Goal: Communication & Community: Answer question/provide support

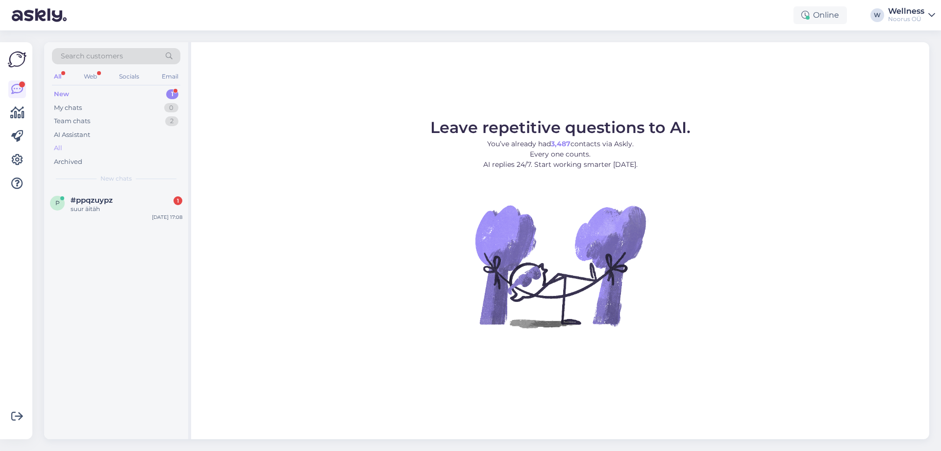
click at [66, 148] on div "All" at bounding box center [116, 148] width 128 height 14
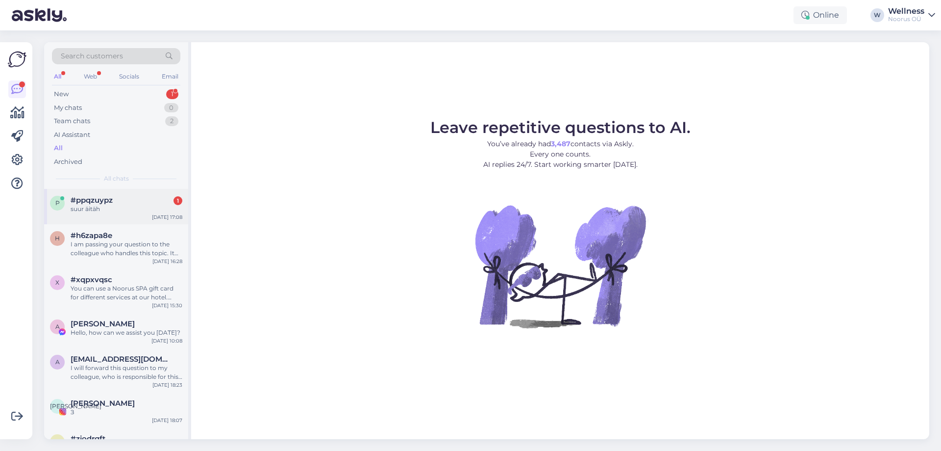
click at [99, 194] on div "p #ppqzuypz 1 suur äitäh [DATE] 17:08" at bounding box center [116, 206] width 144 height 35
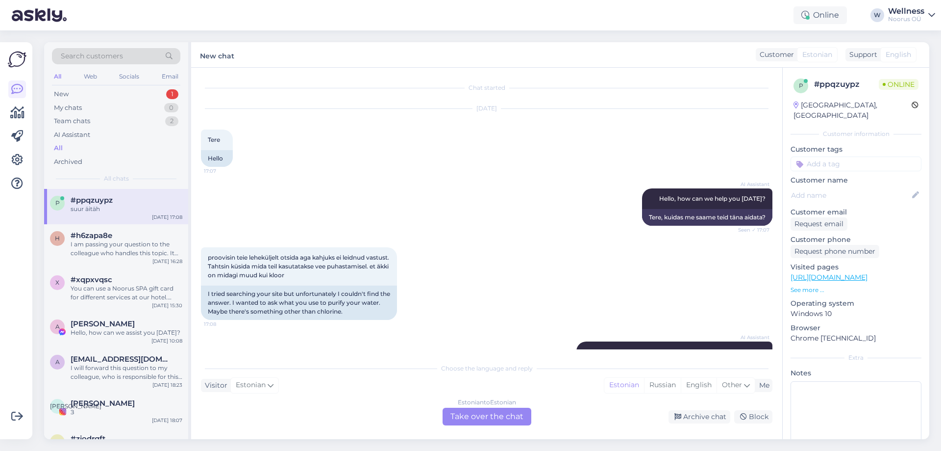
click at [472, 268] on div "proovisin teie leheküljelt otsida aga kahjuks ei leidnud vastust. Tahtsin küsid…" at bounding box center [487, 283] width 572 height 94
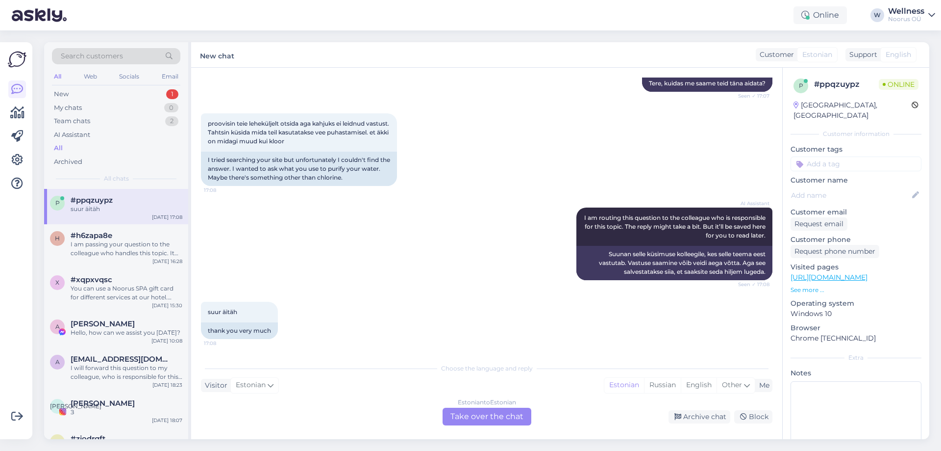
scroll to position [134, 0]
click at [143, 246] on div "I am passing your question to the colleague who handles this topic. It might ta…" at bounding box center [127, 249] width 112 height 18
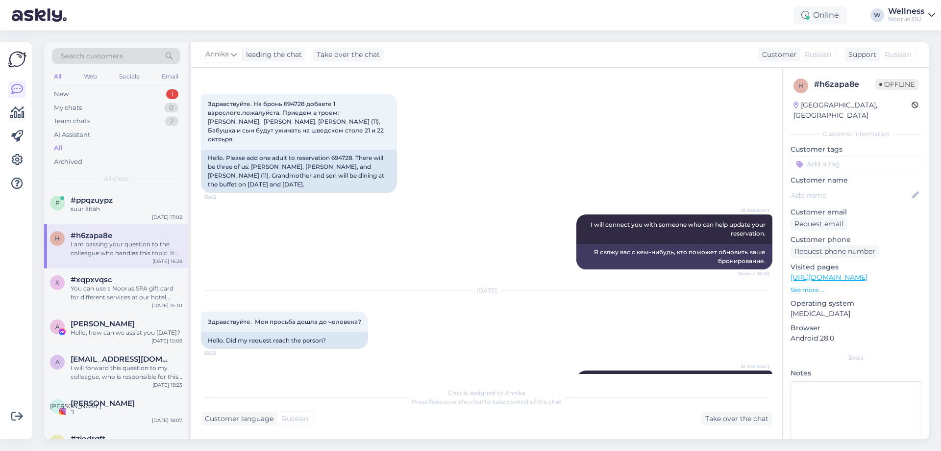
scroll to position [3502, 0]
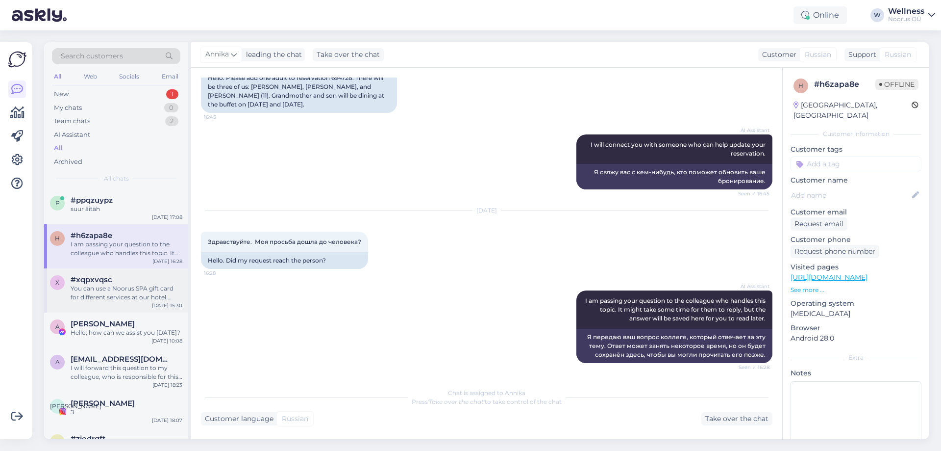
click at [155, 295] on div "You can use a Noorus SPA gift card for different services at our hotel. Here ar…" at bounding box center [127, 293] width 112 height 18
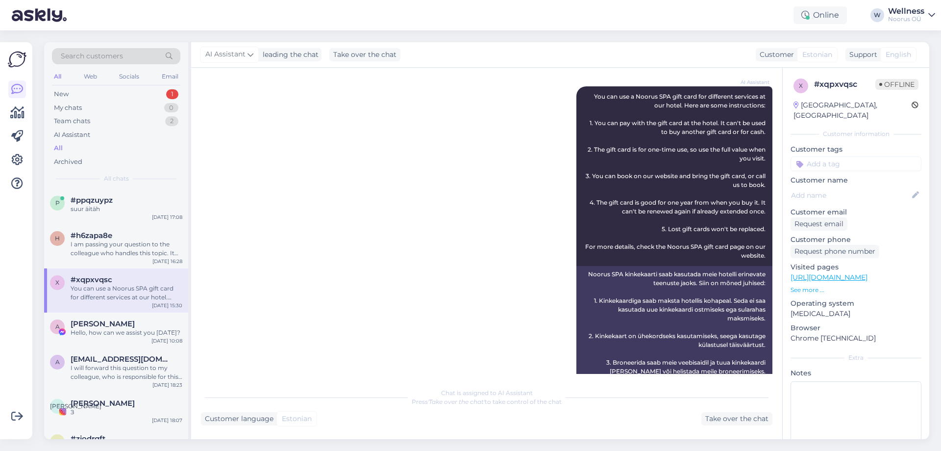
scroll to position [189, 0]
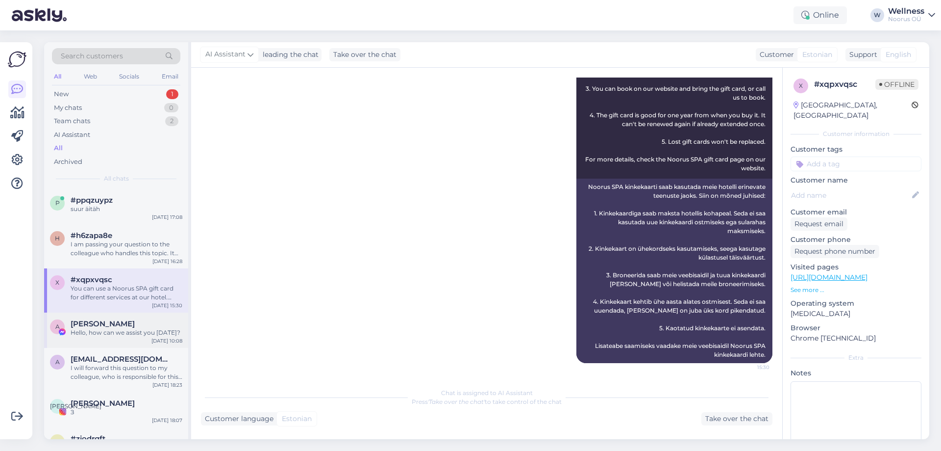
click at [138, 317] on div "A [PERSON_NAME] Hello, how can we assist you [DATE]? [DATE] 10:08" at bounding box center [116, 329] width 144 height 35
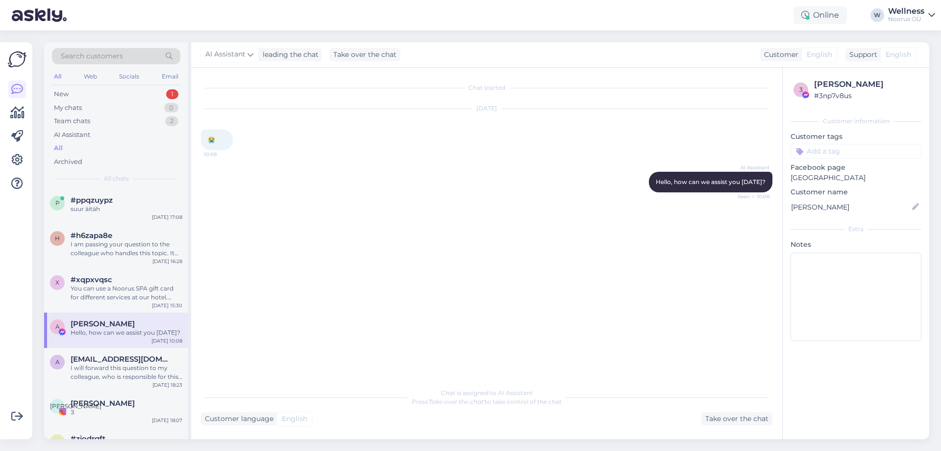
scroll to position [0, 0]
click at [113, 352] on div "A [EMAIL_ADDRESS][DOMAIN_NAME] I will forward this question to my colleague, wh…" at bounding box center [116, 370] width 144 height 44
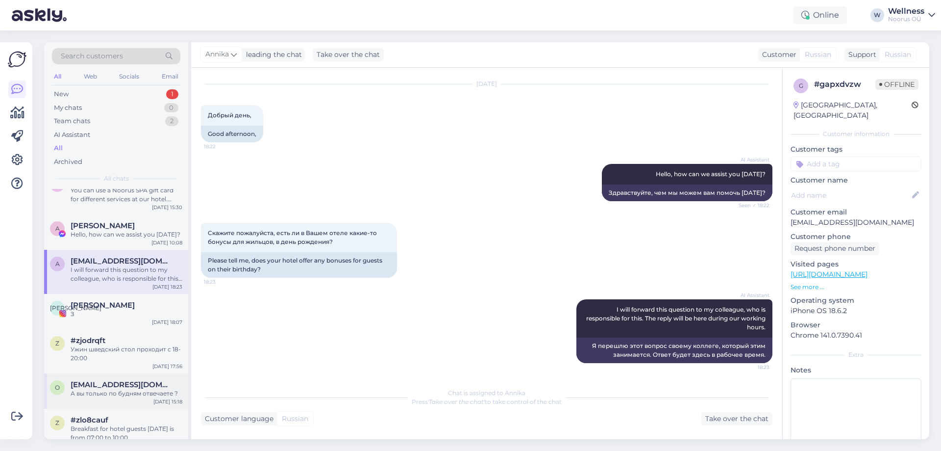
scroll to position [131, 0]
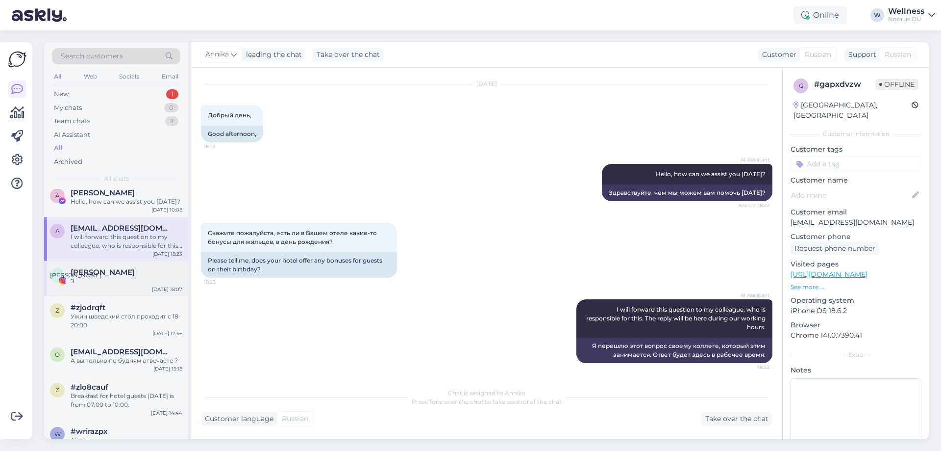
click at [98, 278] on div "З" at bounding box center [127, 281] width 112 height 9
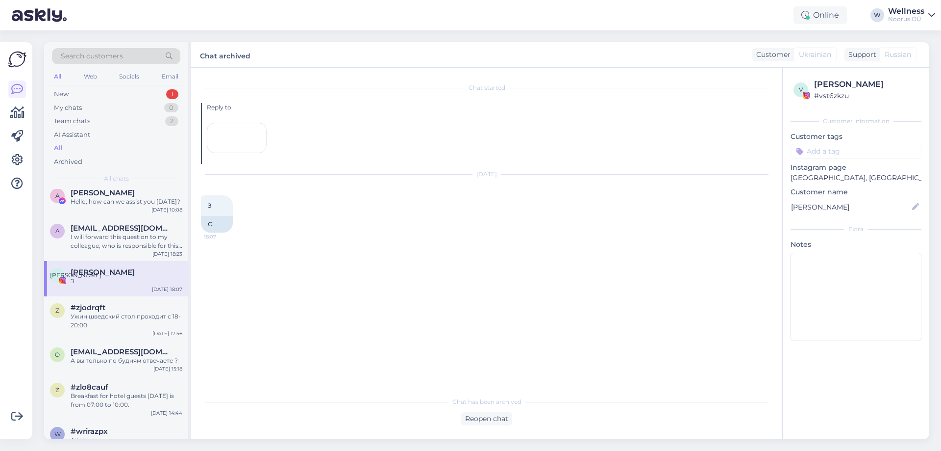
scroll to position [0, 0]
click at [93, 312] on div "Ужин шведский стол проходит с 18-20:00" at bounding box center [127, 321] width 112 height 18
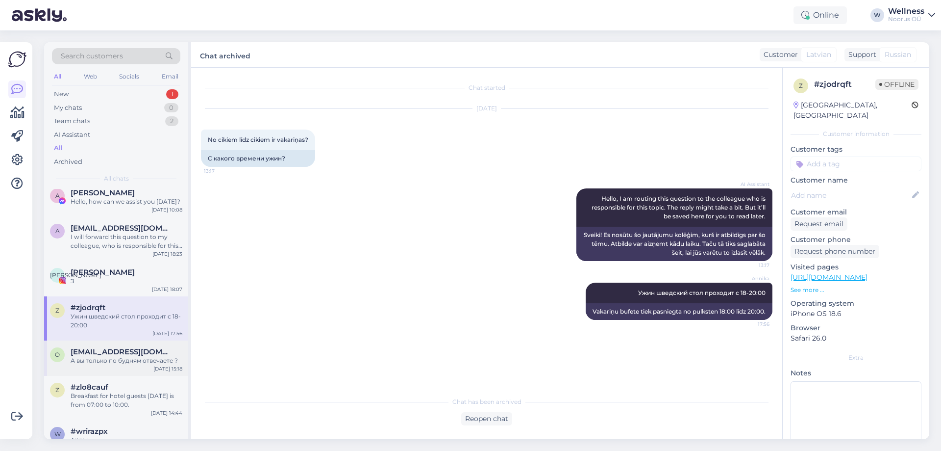
click at [106, 355] on span "[EMAIL_ADDRESS][DOMAIN_NAME]" at bounding box center [122, 351] width 102 height 9
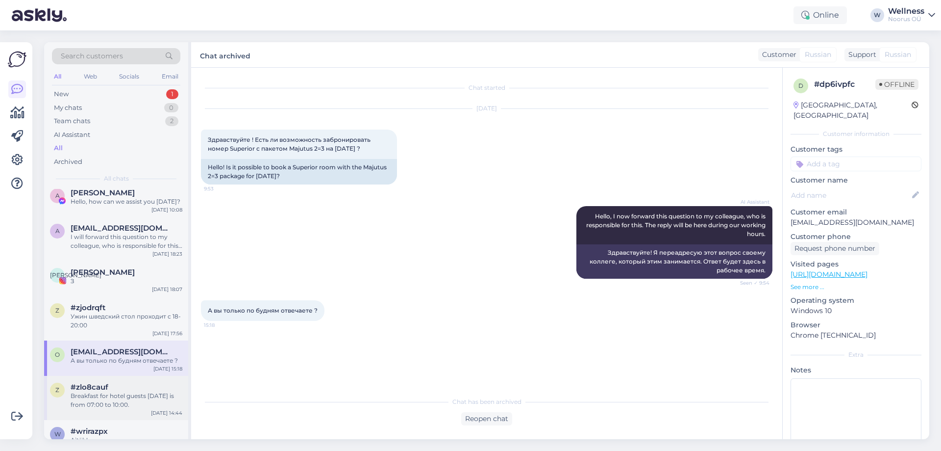
click at [117, 391] on div "#zlo8cauf" at bounding box center [127, 386] width 112 height 9
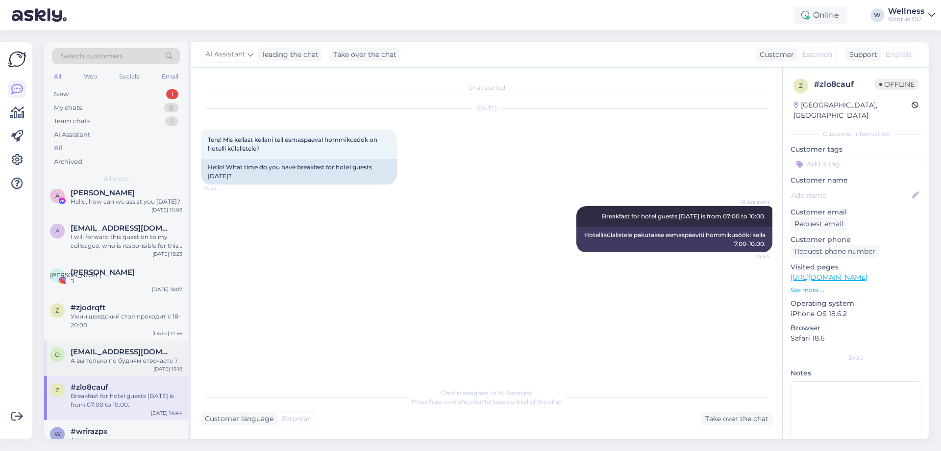
scroll to position [261, 0]
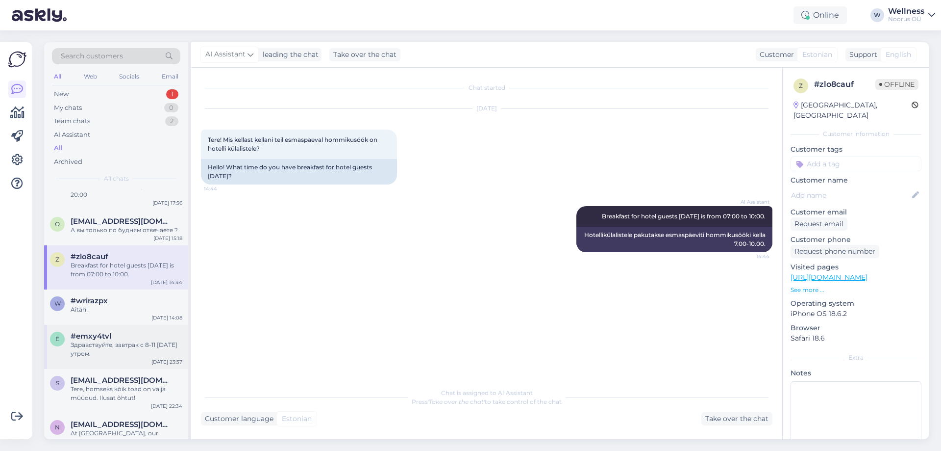
click at [136, 348] on div "Здравствуйте, завтрак с 8-11 [DATE] утром." at bounding box center [127, 349] width 112 height 18
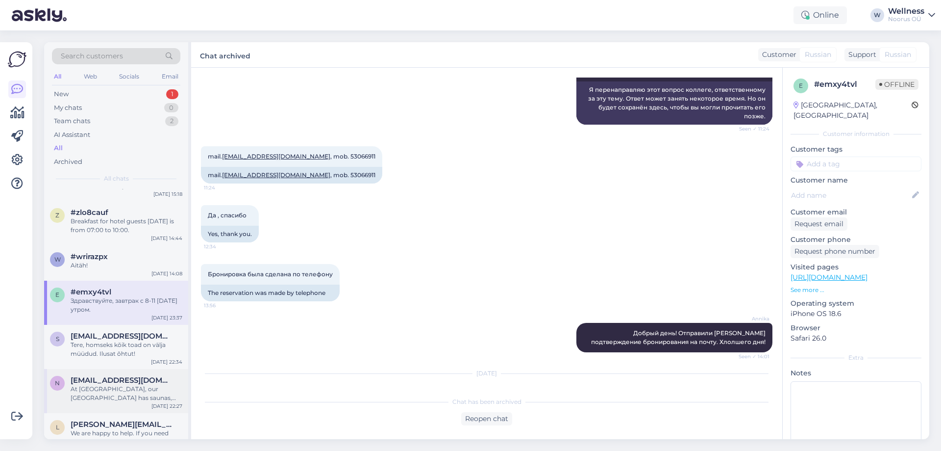
scroll to position [327, 0]
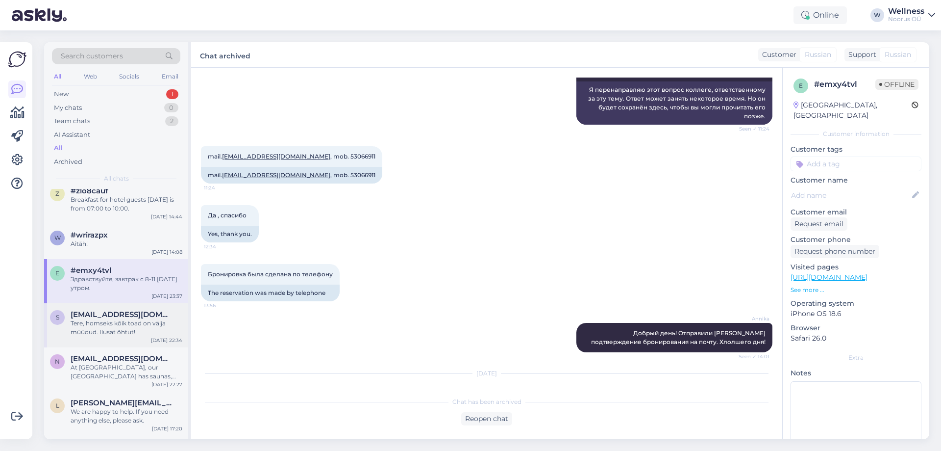
click at [93, 330] on div "Tere, homseks kõik toad on välja müüdud. Ilusat õhtut!" at bounding box center [127, 328] width 112 height 18
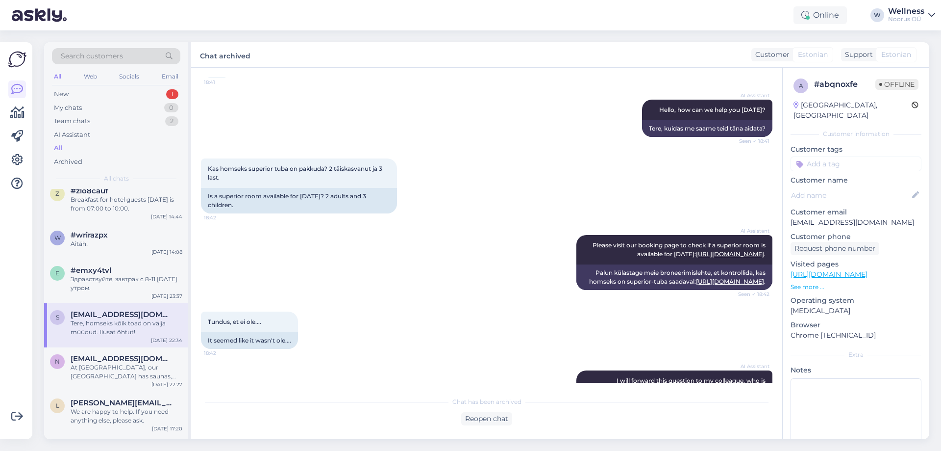
scroll to position [220, 0]
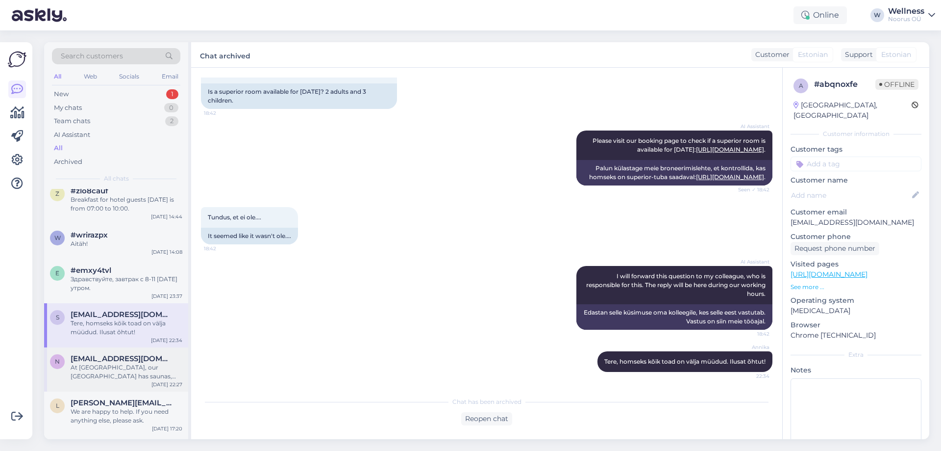
click at [91, 358] on span "[EMAIL_ADDRESS][DOMAIN_NAME]" at bounding box center [122, 358] width 102 height 9
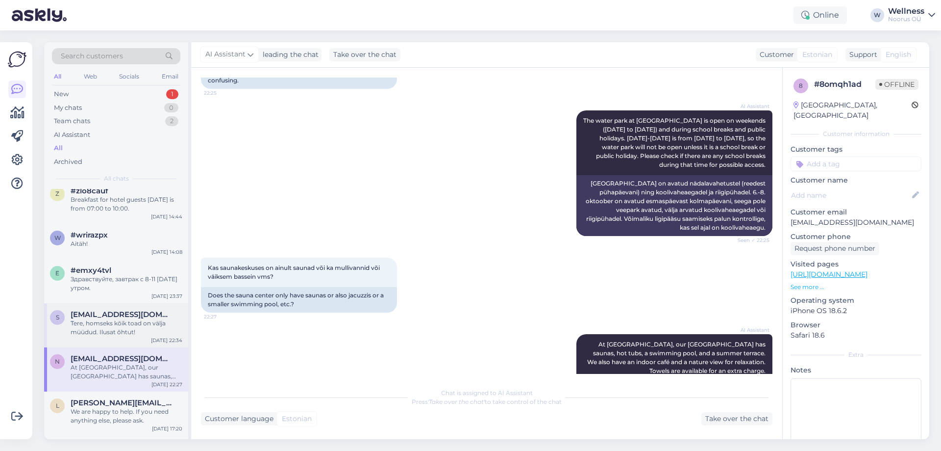
scroll to position [458, 0]
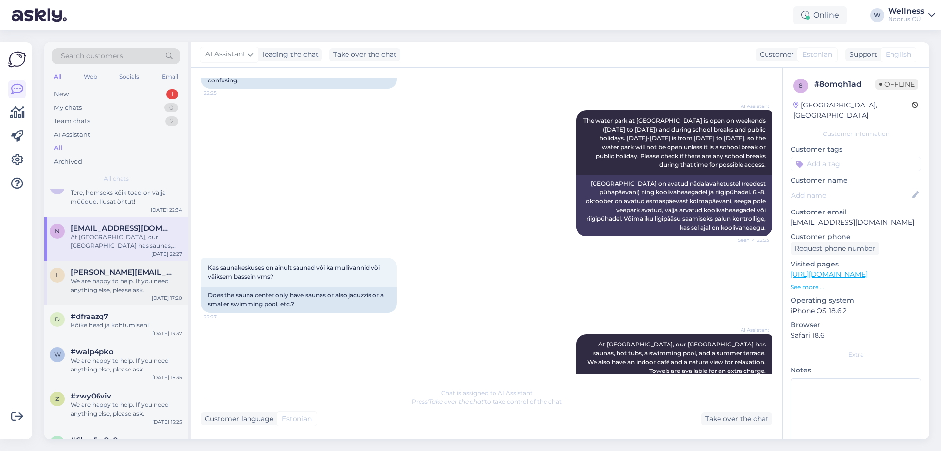
click at [129, 287] on div "We are happy to help. If you need anything else, please ask." at bounding box center [127, 286] width 112 height 18
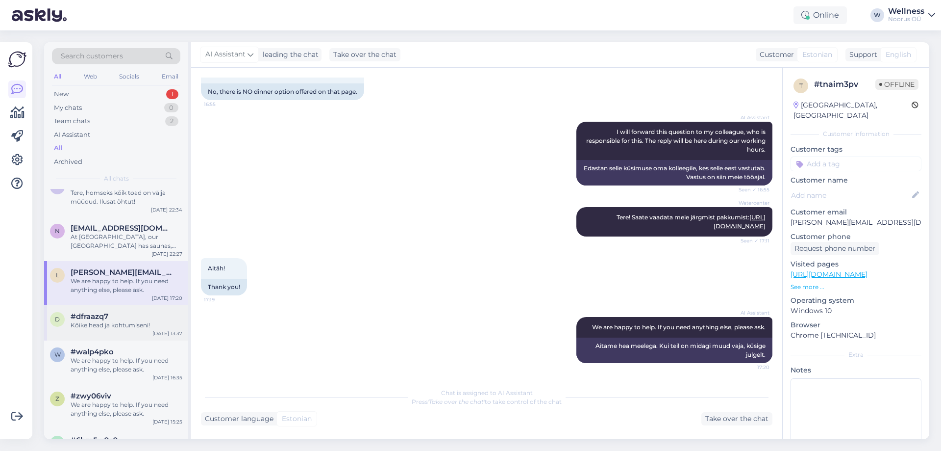
click at [84, 328] on div "Kõike head ja kohtumiseni!" at bounding box center [127, 325] width 112 height 9
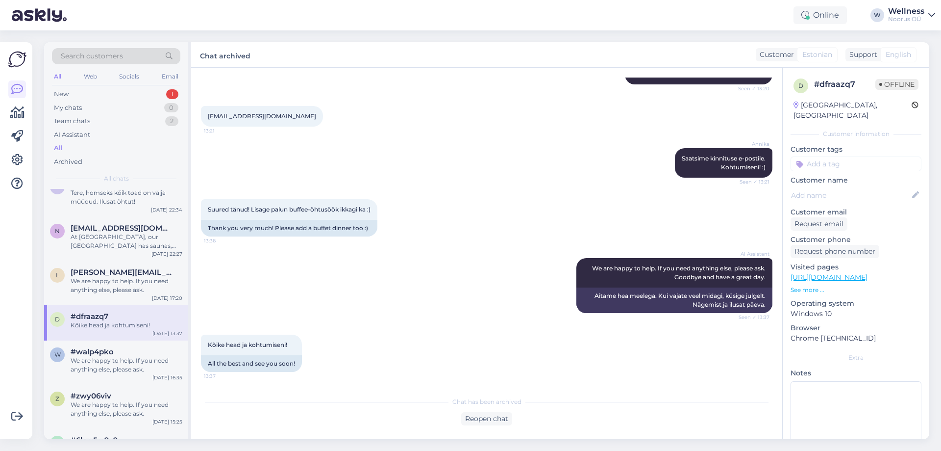
scroll to position [523, 0]
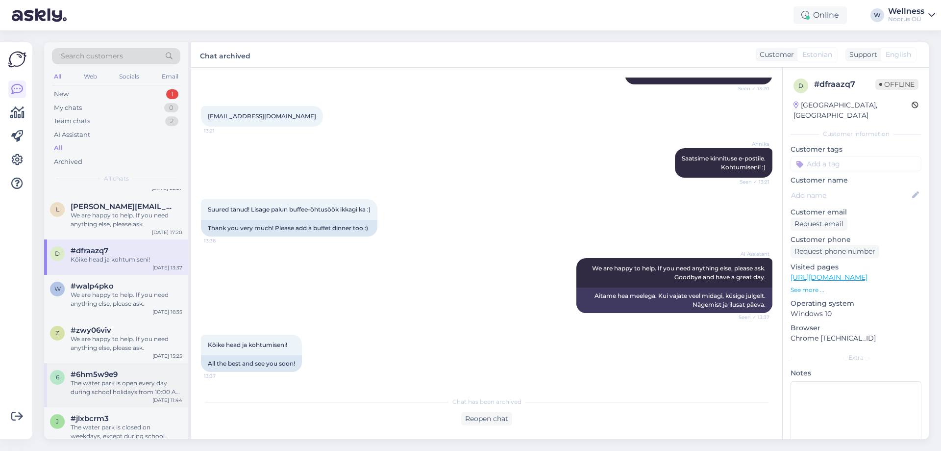
click at [157, 365] on div "6 #6hm5w9e9 The water park is open every day during school holidays from 10:00 …" at bounding box center [116, 385] width 144 height 44
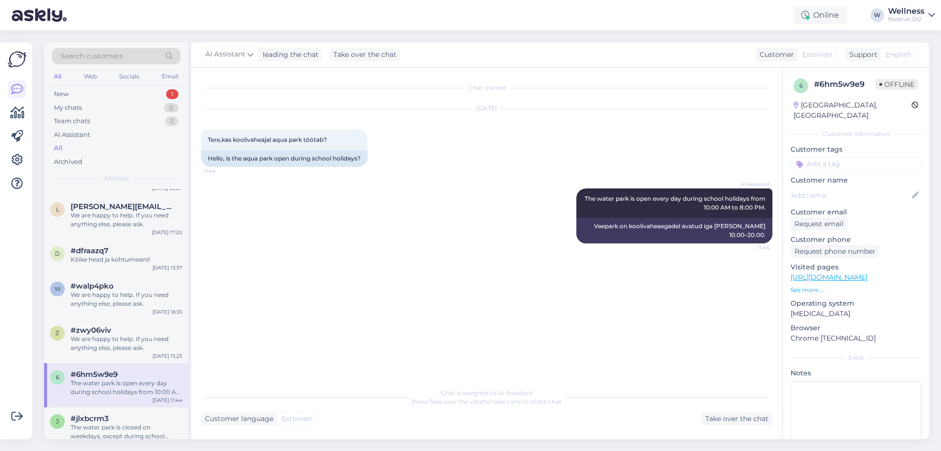
scroll to position [588, 0]
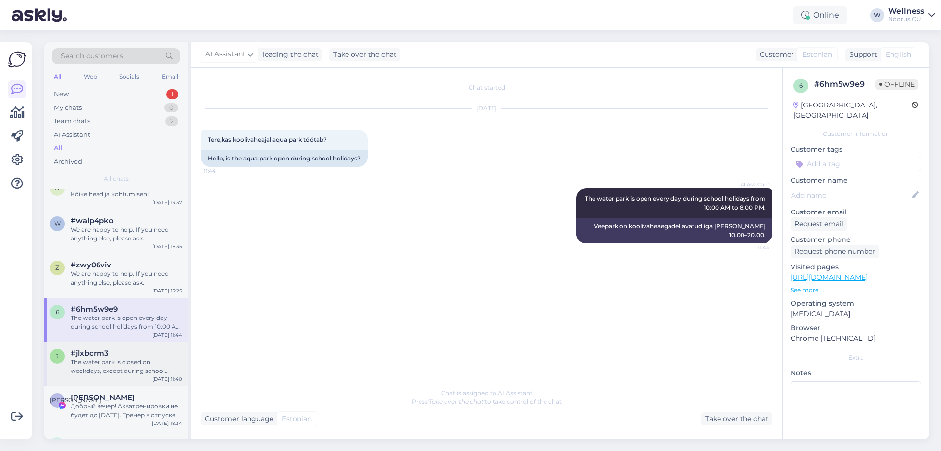
click at [132, 368] on div "The water park is closed on weekdays, except during school holidays or public h…" at bounding box center [127, 366] width 112 height 18
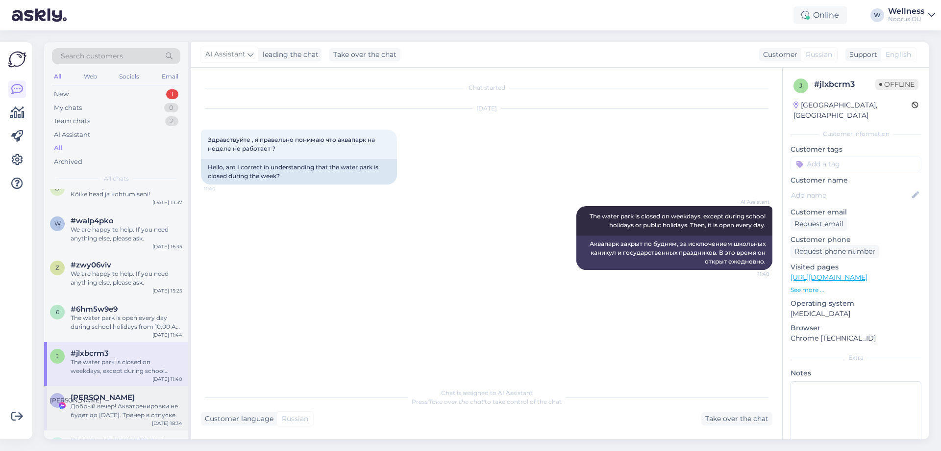
click at [117, 405] on div "Добрый вечер! Акватренировки не будет до [DATE]. Тренер в отпуске." at bounding box center [127, 411] width 112 height 18
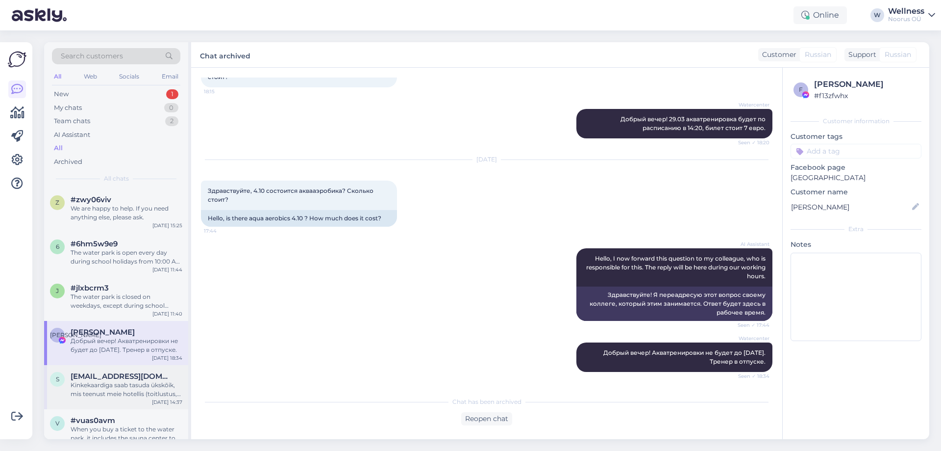
scroll to position [719, 0]
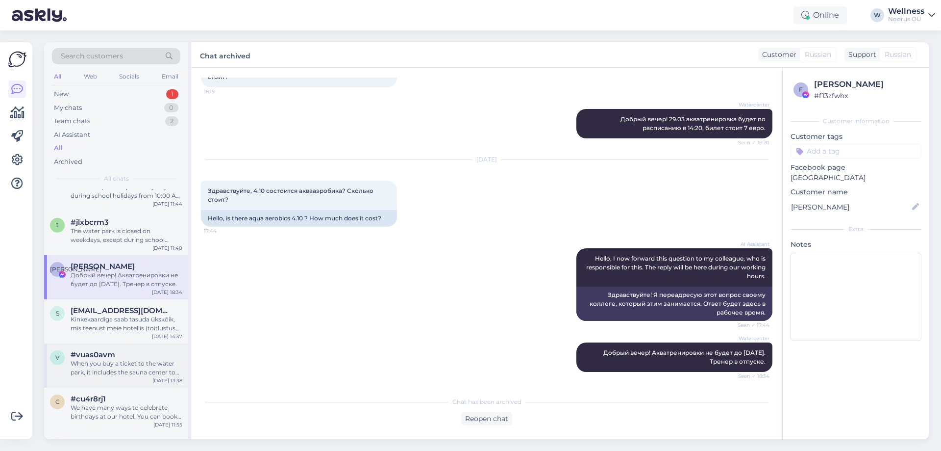
click at [124, 356] on div "#vuas0avm" at bounding box center [127, 354] width 112 height 9
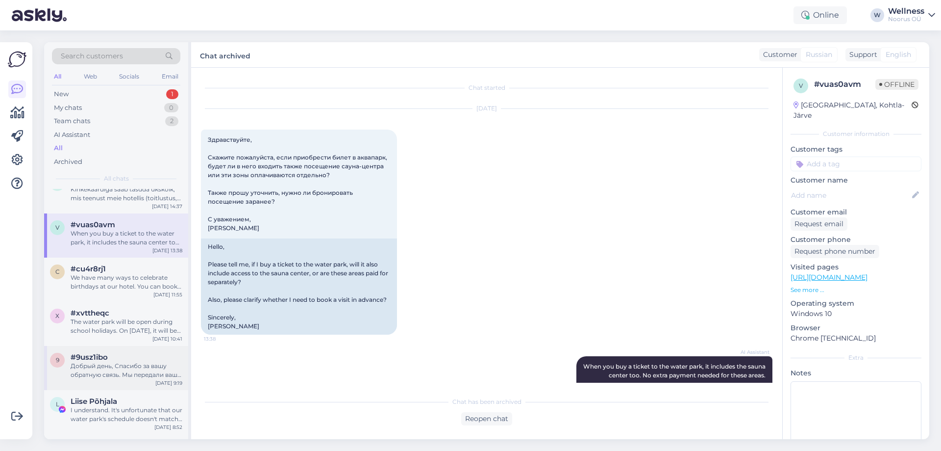
scroll to position [850, 0]
click at [117, 285] on div "We have many ways to celebrate birthdays at our hotel. You can book a two-night…" at bounding box center [127, 282] width 112 height 18
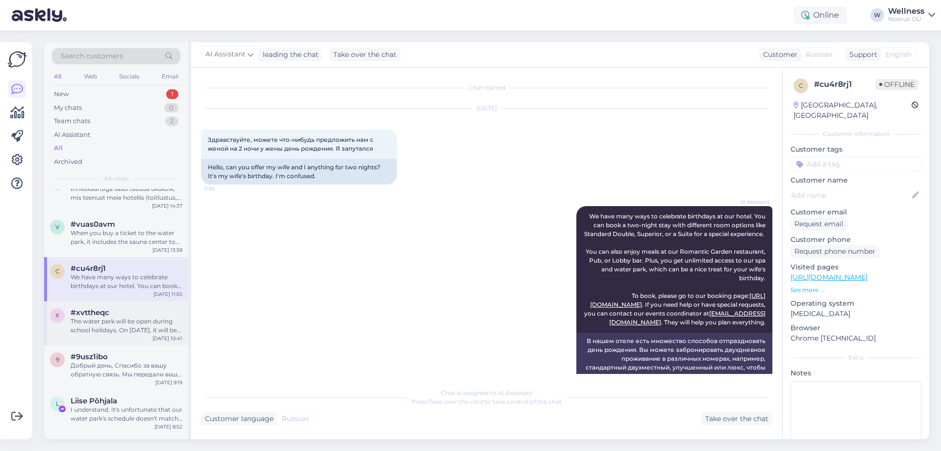
scroll to position [118, 0]
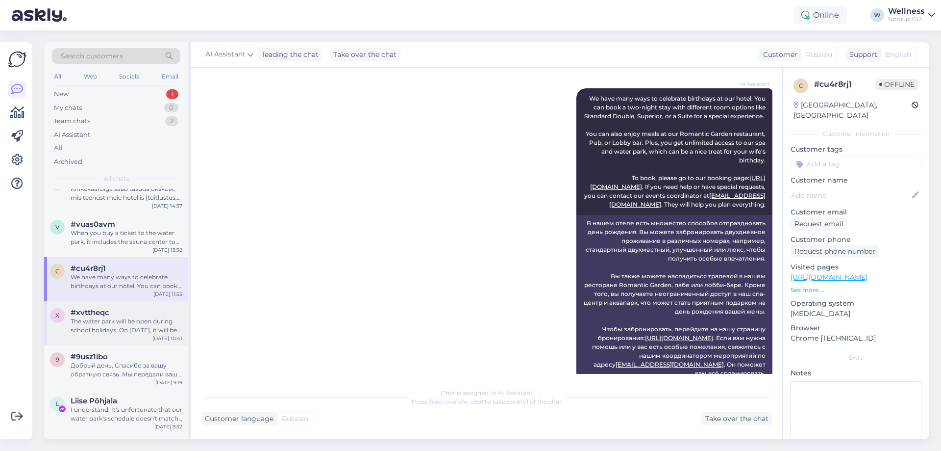
click at [127, 315] on div "#xvttheqc" at bounding box center [127, 312] width 112 height 9
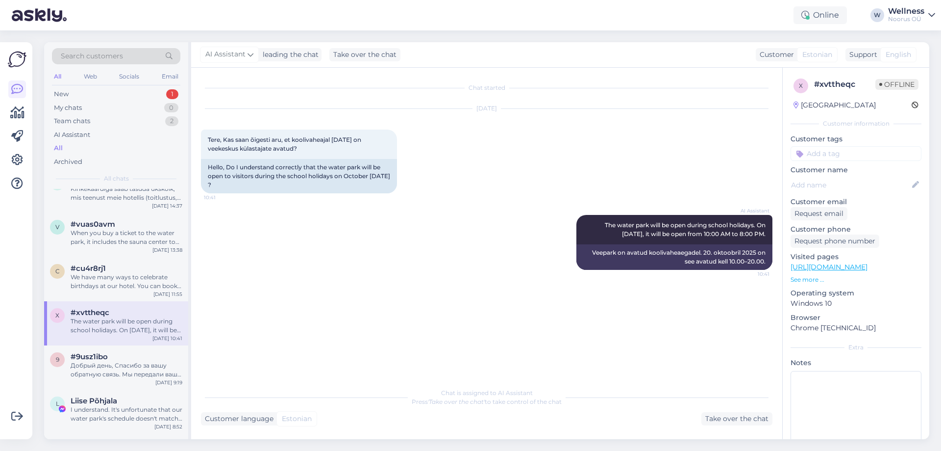
scroll to position [0, 0]
click at [93, 364] on div "Добрый день, Спасибо за вашу обратную связь. Мы передали ваше замечание в наш т…" at bounding box center [127, 370] width 112 height 18
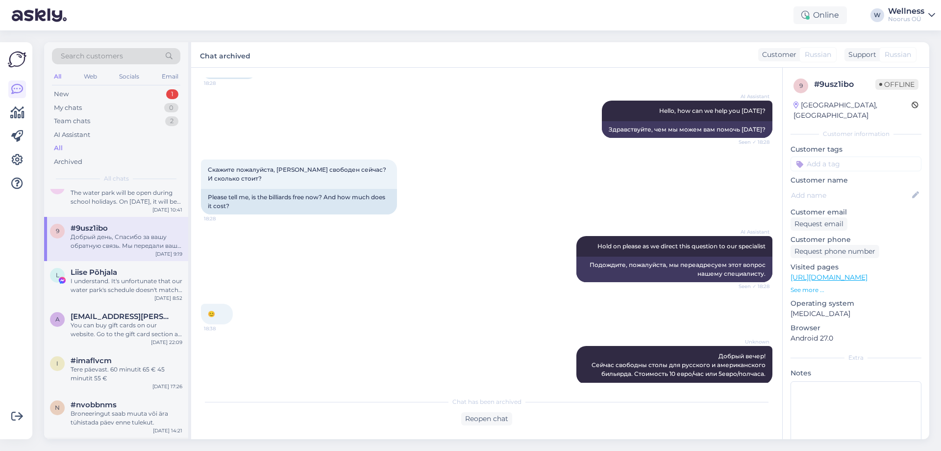
scroll to position [1112, 0]
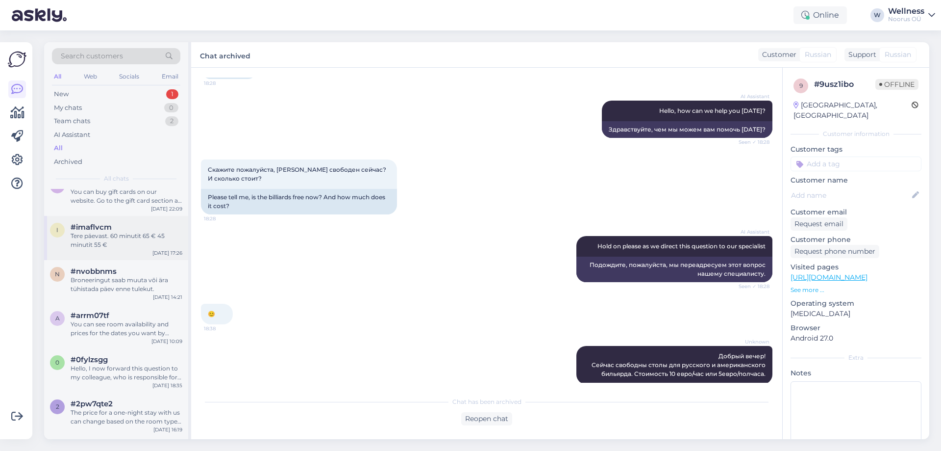
click at [113, 234] on div "Tere päevast. 60 minutit 65 € 45 minutit 55 €" at bounding box center [127, 240] width 112 height 18
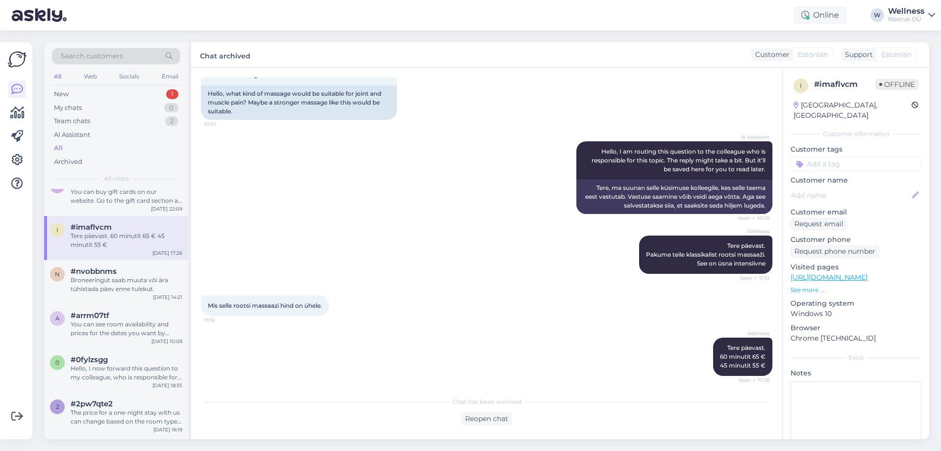
scroll to position [77, 0]
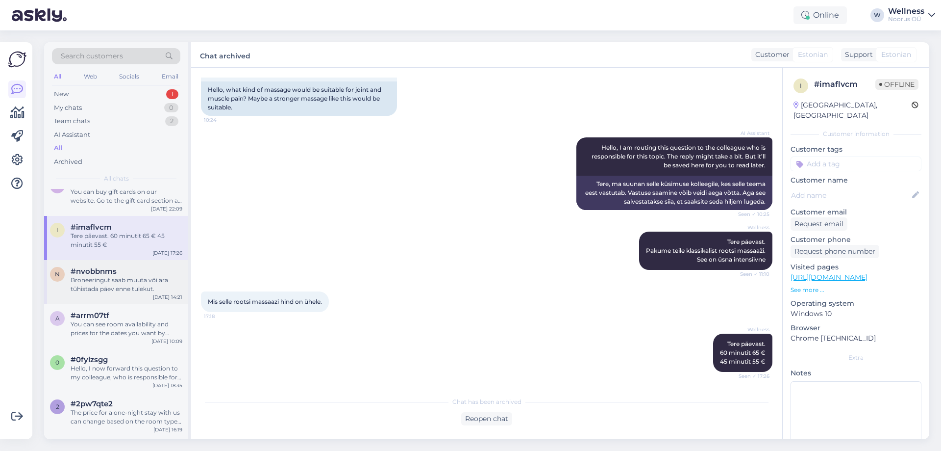
click at [119, 267] on div "#nvobbnms" at bounding box center [127, 271] width 112 height 9
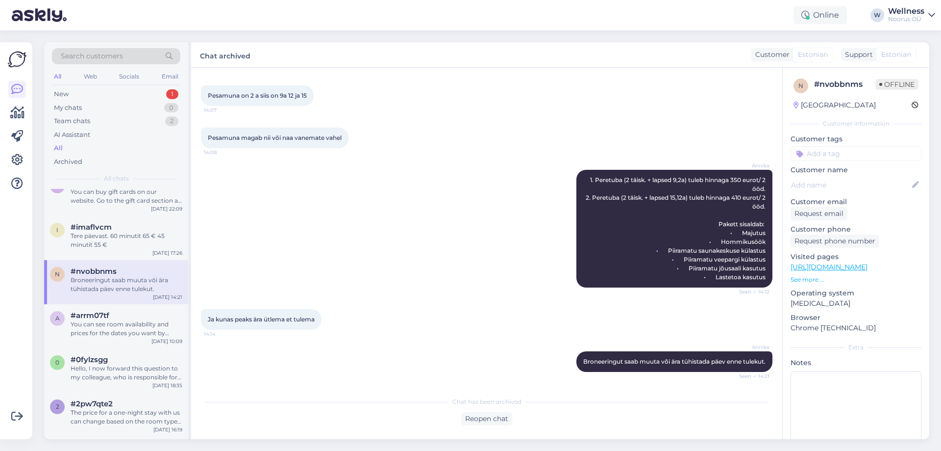
scroll to position [1326, 0]
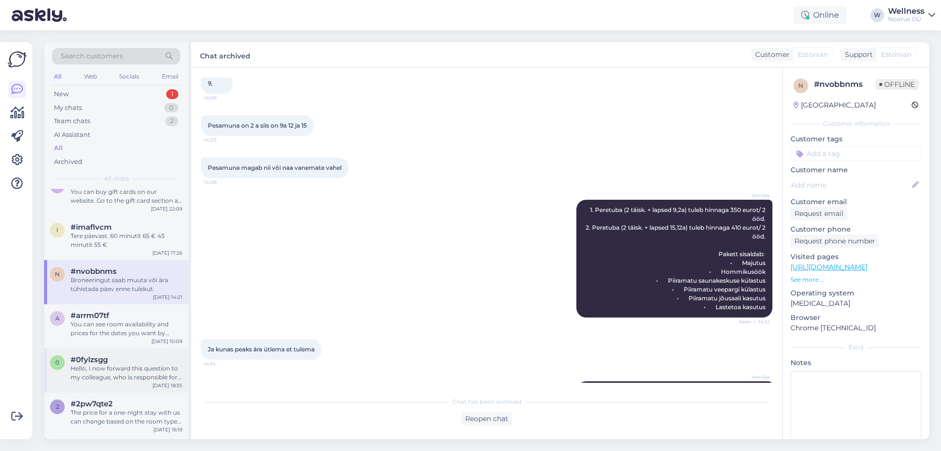
click at [118, 387] on div "0 #0fylzsgg Hello, I now forward this question to my colleague, who is responsi…" at bounding box center [116, 370] width 144 height 44
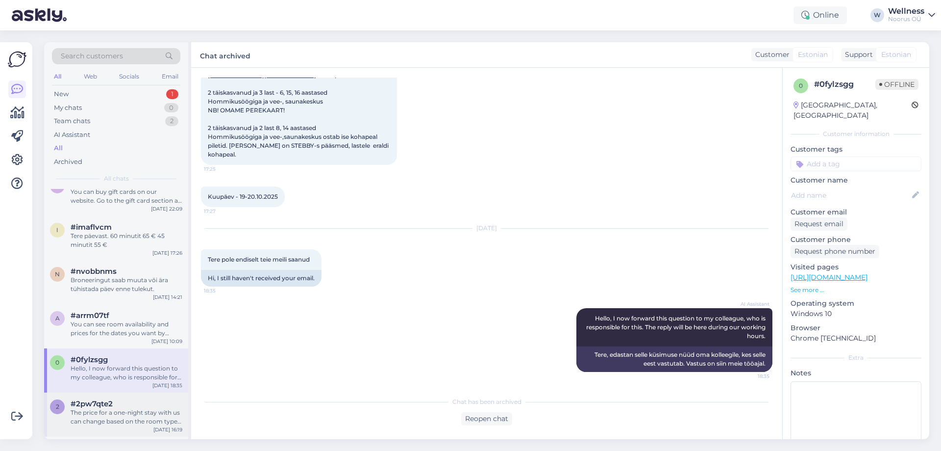
click at [113, 410] on div "The price for a one-night stay with us can change based on the room type you pi…" at bounding box center [127, 417] width 112 height 18
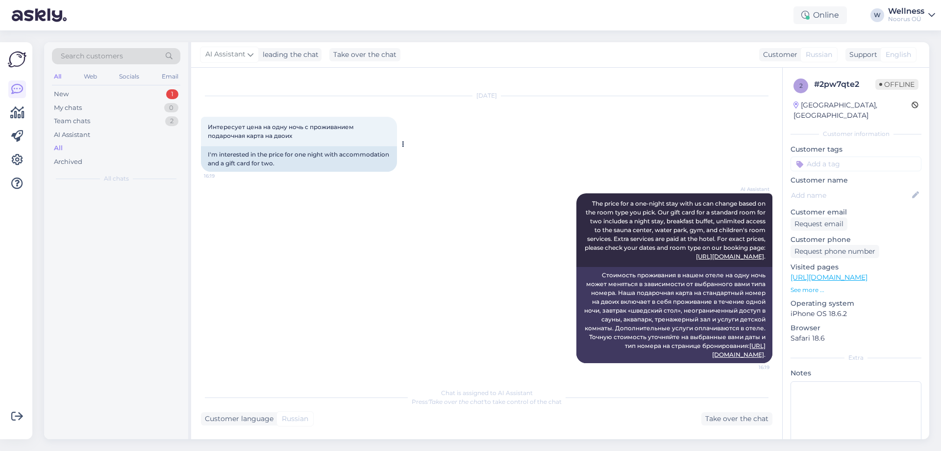
scroll to position [0, 0]
